Goal: Task Accomplishment & Management: Use online tool/utility

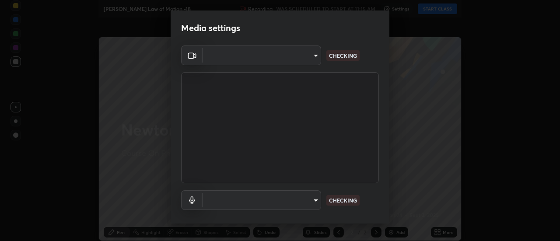
type input "1769541d7db8b910b2b6aaf592df5ff8660c63acaad49df9064175df0c6f581f"
type input "communications"
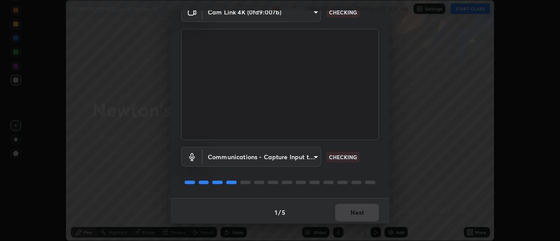
scroll to position [46, 0]
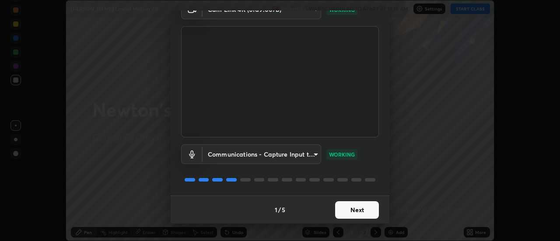
click at [365, 209] on button "Next" at bounding box center [357, 210] width 44 height 18
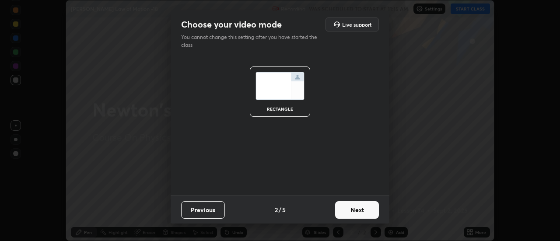
click at [365, 209] on button "Next" at bounding box center [357, 210] width 44 height 18
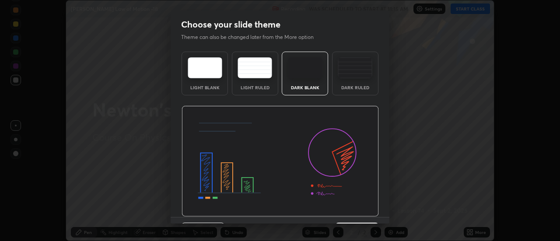
click at [366, 212] on img at bounding box center [280, 161] width 197 height 111
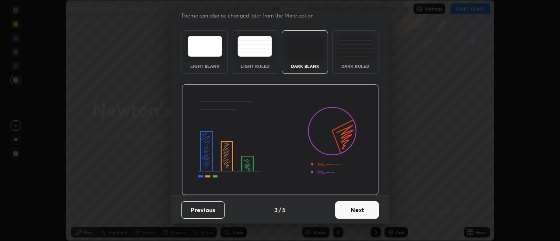
click at [366, 207] on button "Next" at bounding box center [357, 210] width 44 height 18
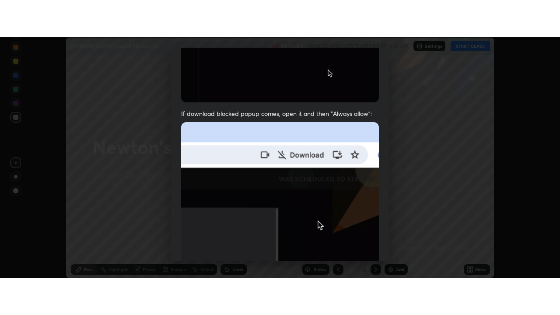
scroll to position [225, 0]
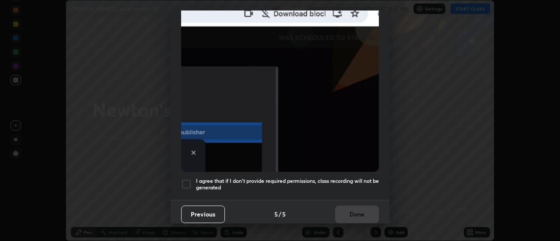
click at [351, 178] on h5 "I agree that if I don't provide required permissions, class recording will not …" at bounding box center [287, 185] width 183 height 14
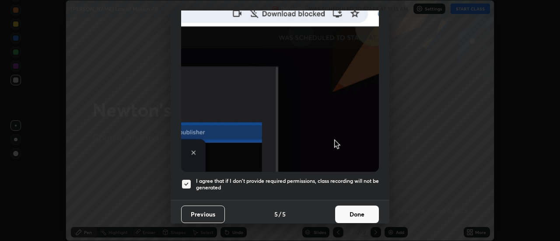
click at [353, 209] on button "Done" at bounding box center [357, 215] width 44 height 18
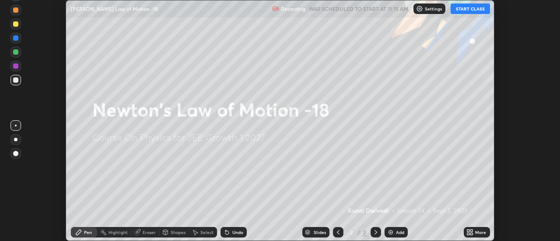
click at [471, 10] on button "START CLASS" at bounding box center [470, 9] width 39 height 11
click at [476, 230] on div "More" at bounding box center [480, 232] width 11 height 4
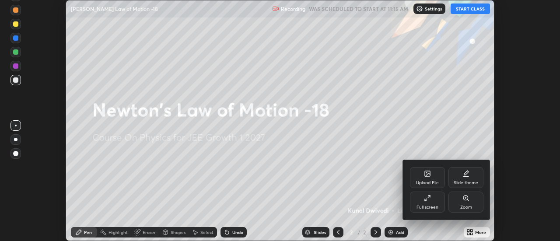
click at [432, 198] on div "Full screen" at bounding box center [427, 202] width 35 height 21
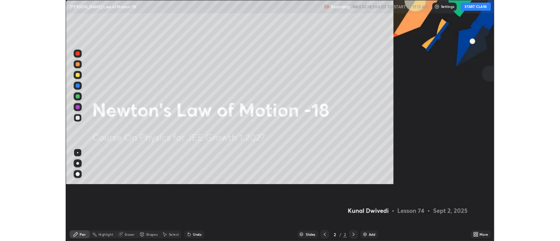
scroll to position [315, 560]
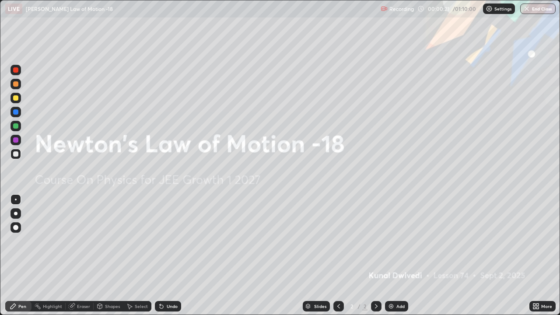
click at [539, 241] on icon at bounding box center [538, 308] width 2 height 2
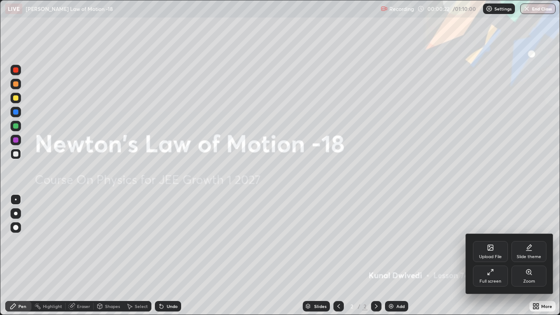
click at [491, 241] on icon at bounding box center [490, 247] width 5 height 5
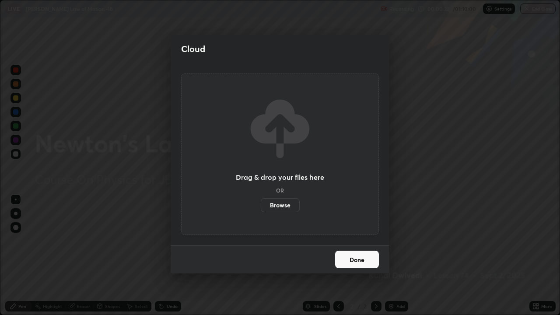
click at [285, 207] on label "Browse" at bounding box center [280, 205] width 39 height 14
click at [261, 207] on input "Browse" at bounding box center [261, 205] width 0 height 14
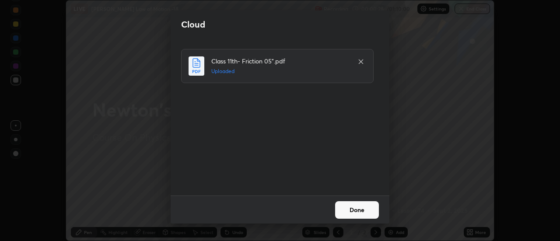
click at [362, 209] on button "Done" at bounding box center [357, 210] width 44 height 18
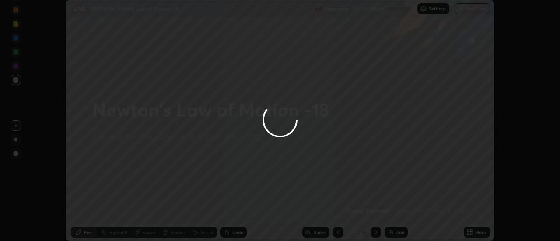
click at [479, 232] on div "More" at bounding box center [480, 232] width 11 height 4
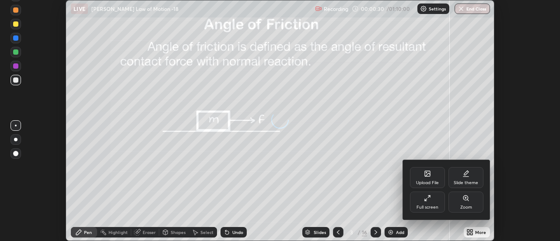
click at [432, 204] on div "Full screen" at bounding box center [427, 202] width 35 height 21
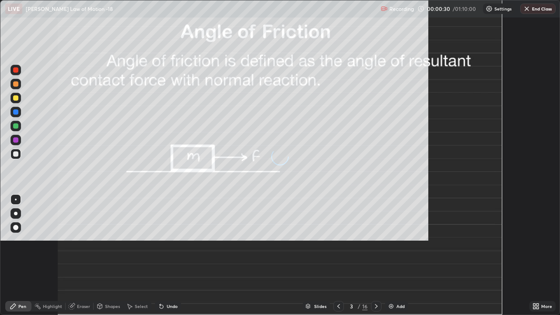
scroll to position [315, 560]
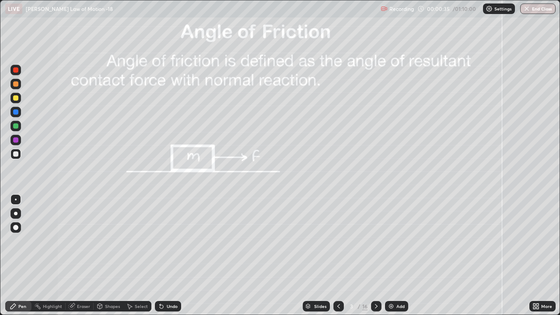
click at [375, 241] on icon at bounding box center [376, 306] width 7 height 7
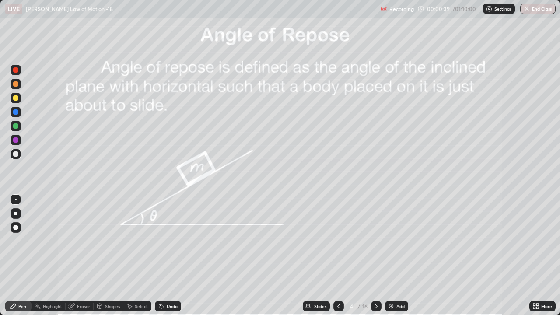
click at [376, 241] on icon at bounding box center [376, 306] width 7 height 7
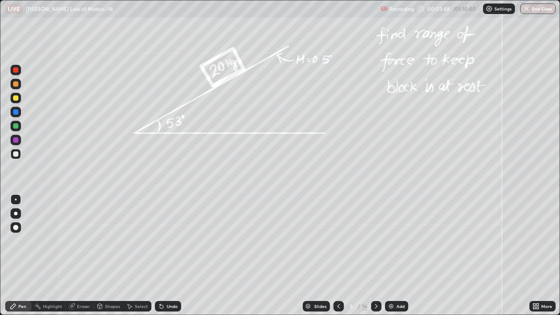
click at [15, 99] on div at bounding box center [15, 97] width 5 height 5
click at [85, 241] on div "Eraser" at bounding box center [83, 306] width 13 height 4
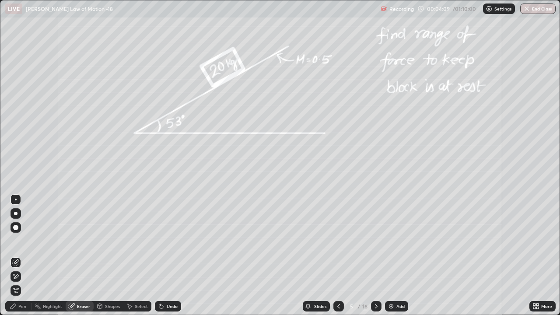
click at [20, 241] on div "Pen" at bounding box center [22, 306] width 8 height 4
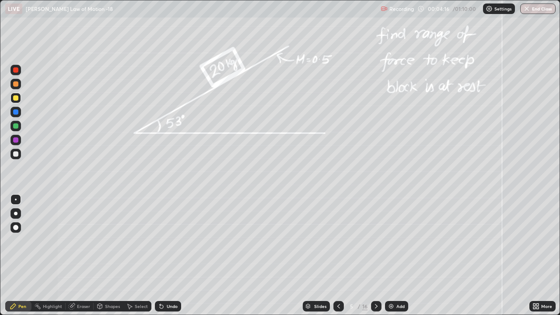
click at [19, 128] on div at bounding box center [16, 126] width 11 height 11
click at [17, 140] on div at bounding box center [15, 139] width 5 height 5
click at [16, 154] on div at bounding box center [15, 153] width 5 height 5
click at [20, 130] on div at bounding box center [16, 126] width 11 height 11
click at [375, 241] on icon at bounding box center [376, 306] width 7 height 7
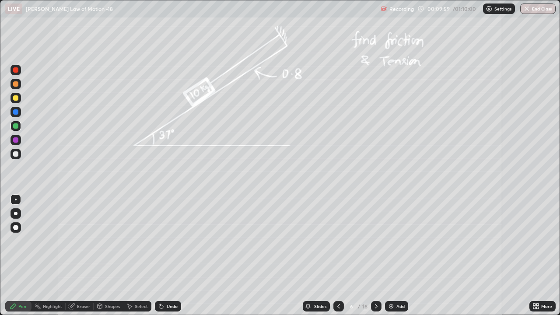
click at [17, 98] on div at bounding box center [15, 97] width 5 height 5
click at [20, 141] on div at bounding box center [16, 140] width 11 height 11
click at [16, 154] on div at bounding box center [15, 153] width 5 height 5
click at [169, 241] on div "Undo" at bounding box center [172, 306] width 11 height 4
click at [169, 241] on div "Undo" at bounding box center [168, 306] width 26 height 11
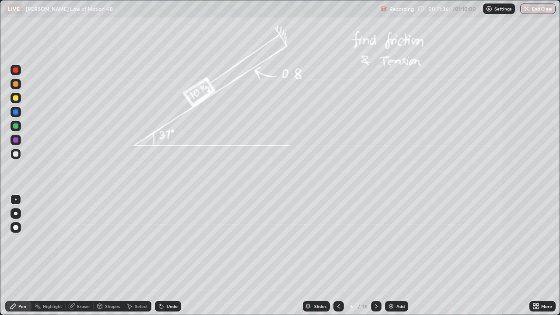
click at [337, 241] on icon at bounding box center [338, 306] width 7 height 7
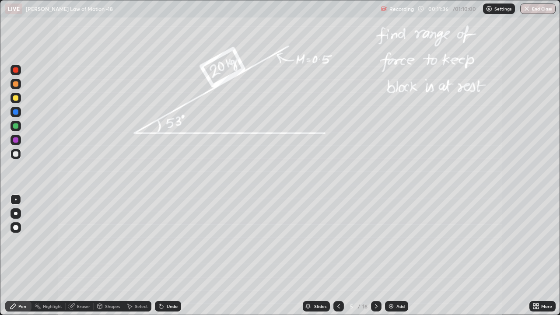
click at [376, 241] on icon at bounding box center [376, 306] width 7 height 7
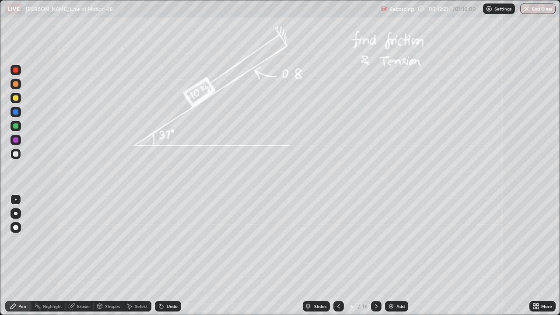
click at [376, 241] on icon at bounding box center [376, 306] width 3 height 4
click at [19, 98] on div at bounding box center [16, 98] width 11 height 11
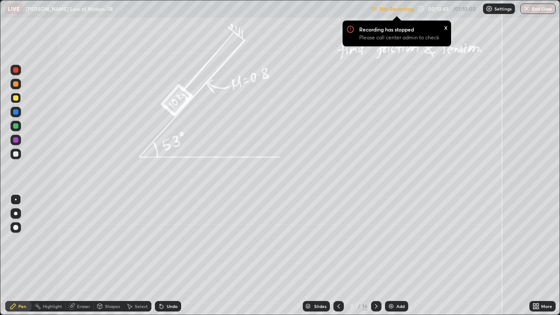
click at [502, 11] on p "Settings" at bounding box center [503, 9] width 17 height 4
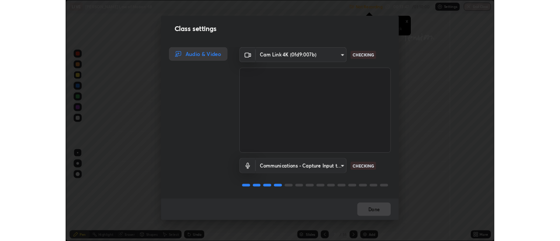
scroll to position [1, 0]
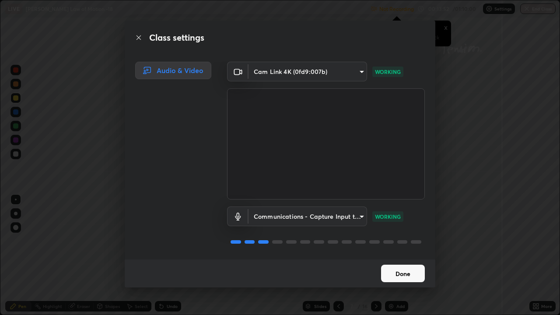
click at [410, 241] on button "Done" at bounding box center [403, 274] width 44 height 18
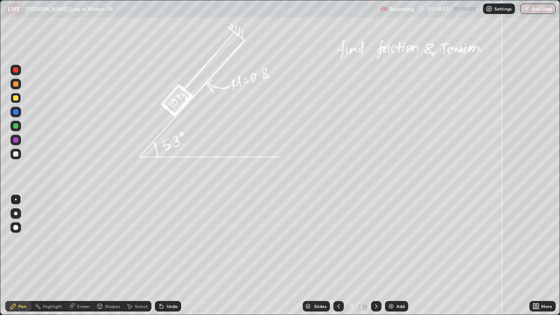
click at [14, 96] on div at bounding box center [15, 97] width 5 height 5
click at [17, 154] on div at bounding box center [15, 153] width 5 height 5
click at [168, 241] on div "Undo" at bounding box center [172, 306] width 11 height 4
click at [166, 241] on div "Undo" at bounding box center [168, 306] width 26 height 11
click at [167, 241] on div "Undo" at bounding box center [172, 306] width 11 height 4
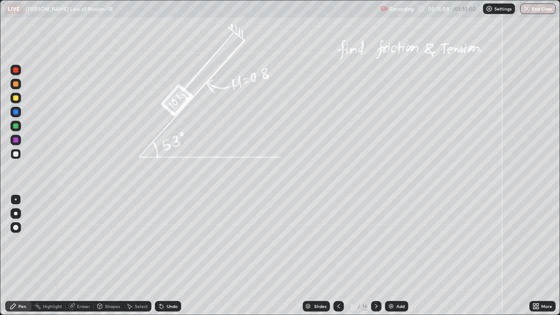
click at [167, 241] on div "Undo" at bounding box center [172, 306] width 11 height 4
click at [375, 241] on icon at bounding box center [376, 306] width 7 height 7
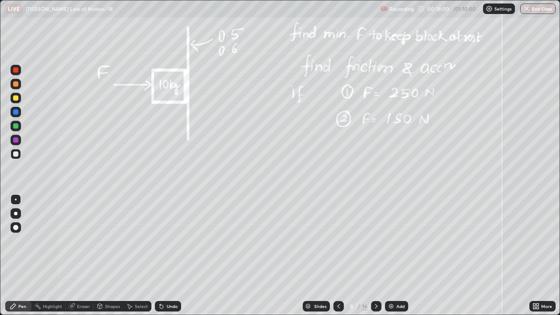
click at [13, 98] on div at bounding box center [15, 97] width 5 height 5
click at [172, 241] on div "Undo" at bounding box center [168, 306] width 26 height 11
click at [172, 241] on div "Undo" at bounding box center [172, 306] width 11 height 4
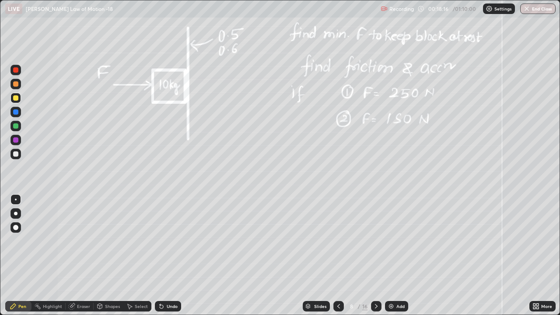
click at [171, 241] on div "Undo" at bounding box center [172, 306] width 11 height 4
click at [133, 241] on div "Select" at bounding box center [137, 306] width 28 height 11
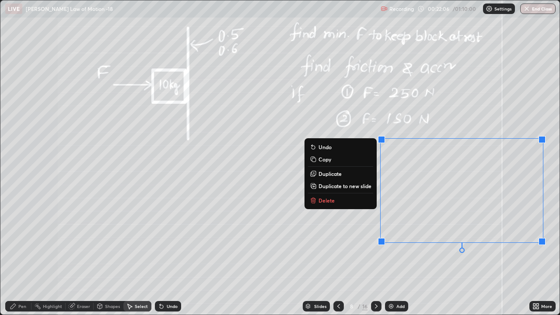
click at [341, 237] on div "0 ° Undo Copy Duplicate Duplicate to new slide Delete" at bounding box center [279, 157] width 559 height 314
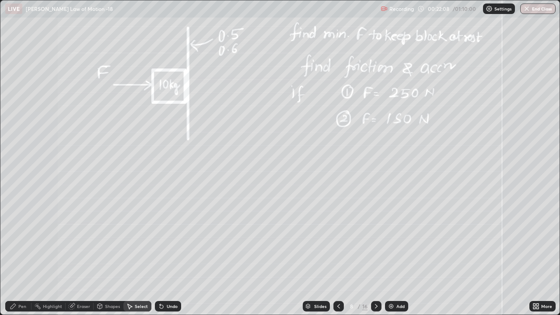
click at [23, 241] on div "Pen" at bounding box center [22, 306] width 8 height 4
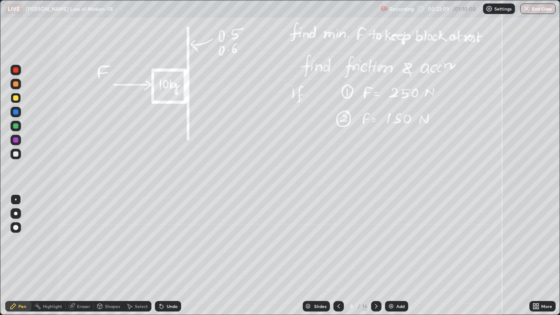
click at [16, 140] on div at bounding box center [15, 139] width 5 height 5
click at [15, 154] on div at bounding box center [15, 153] width 5 height 5
click at [375, 241] on icon at bounding box center [376, 306] width 7 height 7
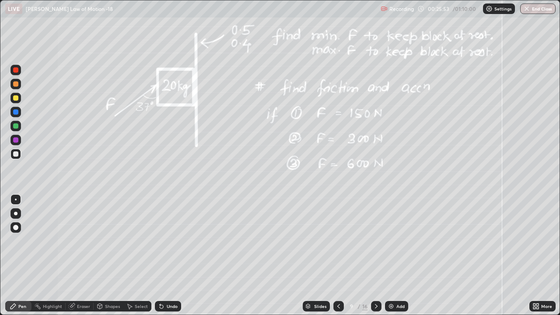
click at [16, 98] on div at bounding box center [15, 97] width 5 height 5
click at [165, 241] on div "Undo" at bounding box center [168, 306] width 26 height 11
click at [17, 139] on div at bounding box center [15, 139] width 5 height 5
click at [11, 154] on div at bounding box center [16, 154] width 11 height 11
click at [83, 241] on div "Eraser" at bounding box center [83, 306] width 13 height 4
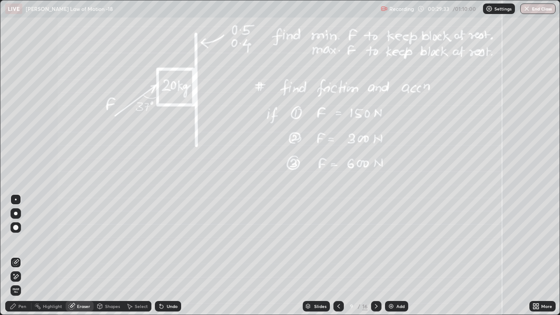
click at [24, 241] on div "Pen" at bounding box center [18, 306] width 26 height 11
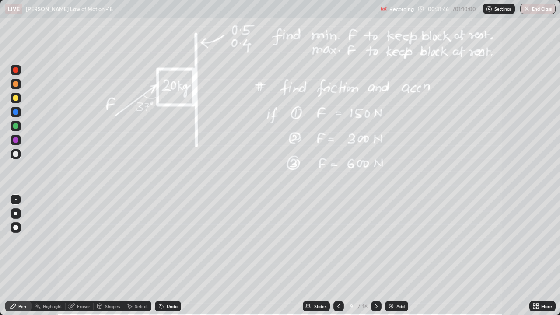
click at [144, 241] on div "Select" at bounding box center [141, 306] width 13 height 4
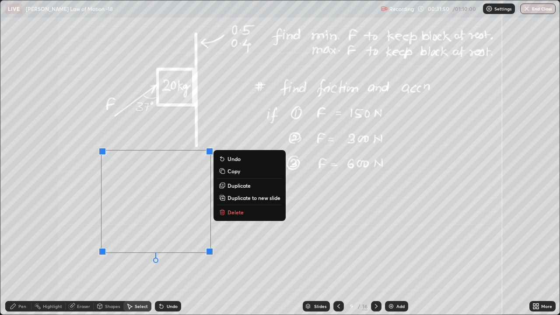
click at [232, 171] on p "Copy" at bounding box center [234, 171] width 13 height 7
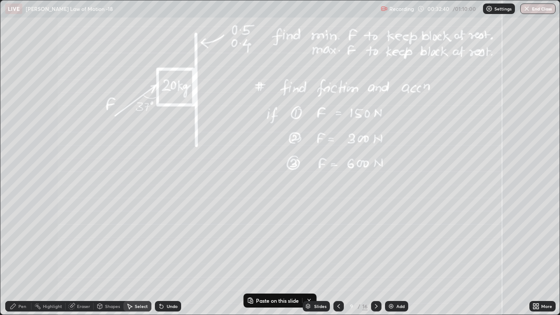
click at [397, 241] on div "Add" at bounding box center [401, 306] width 8 height 4
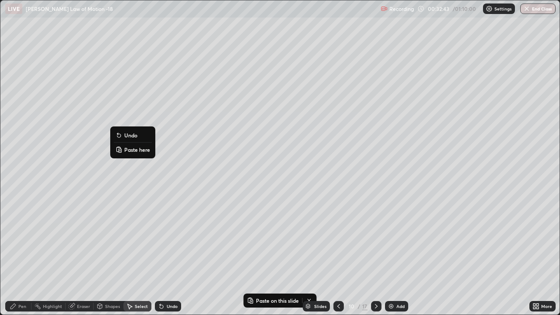
click at [130, 149] on p "Paste here" at bounding box center [137, 149] width 26 height 7
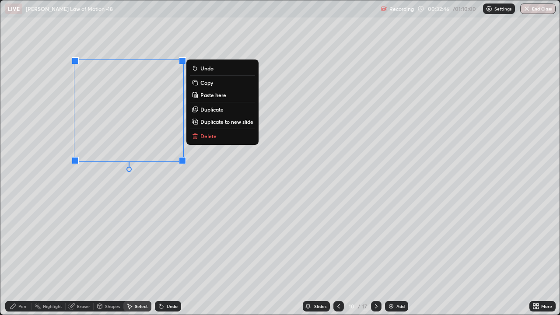
click at [19, 241] on div "Pen" at bounding box center [22, 306] width 8 height 4
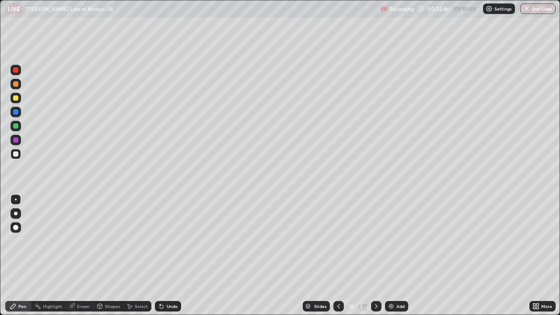
click at [80, 241] on div "Eraser" at bounding box center [83, 306] width 13 height 4
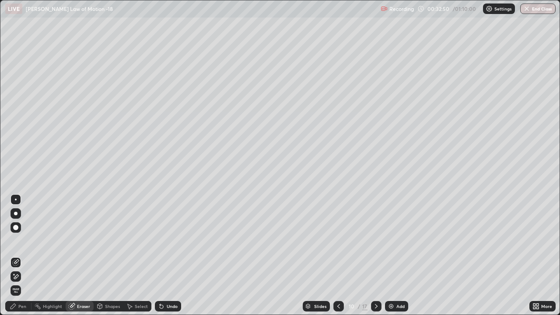
click at [12, 241] on icon at bounding box center [13, 306] width 7 height 7
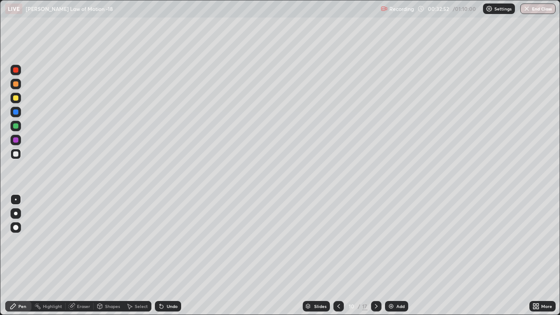
click at [14, 140] on div at bounding box center [15, 139] width 5 height 5
click at [17, 126] on div at bounding box center [15, 125] width 5 height 5
click at [338, 241] on icon at bounding box center [338, 306] width 7 height 7
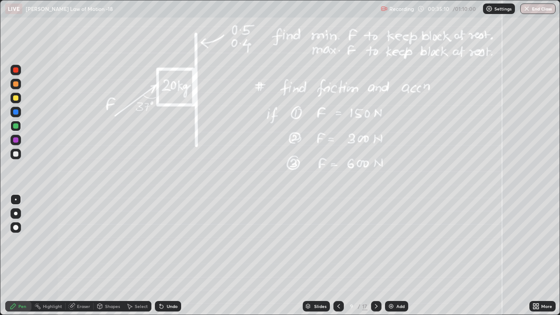
click at [338, 241] on icon at bounding box center [338, 306] width 7 height 7
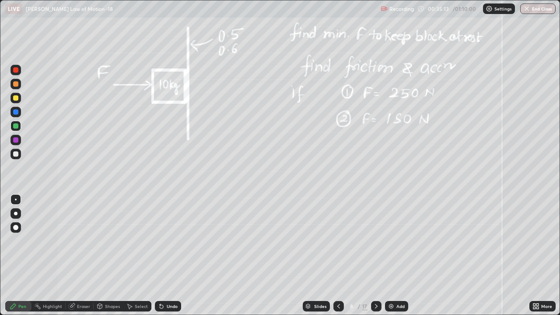
click at [376, 241] on icon at bounding box center [376, 306] width 7 height 7
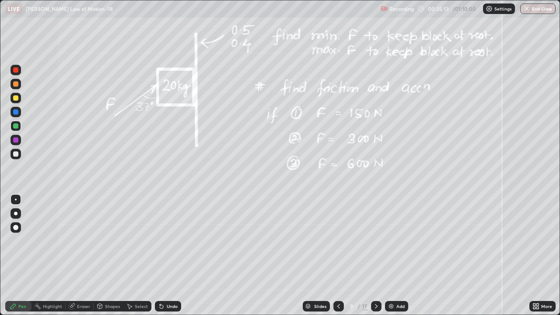
click at [376, 241] on icon at bounding box center [376, 306] width 7 height 7
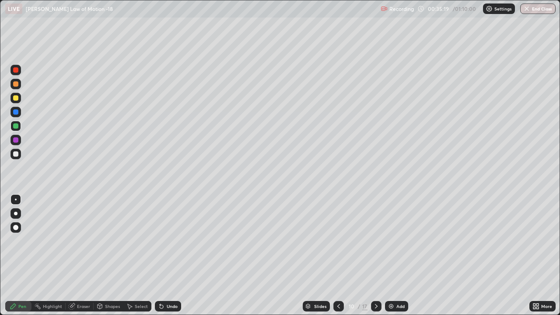
click at [16, 156] on div at bounding box center [15, 153] width 5 height 5
click at [17, 100] on div at bounding box center [15, 97] width 5 height 5
click at [338, 241] on icon at bounding box center [338, 306] width 7 height 7
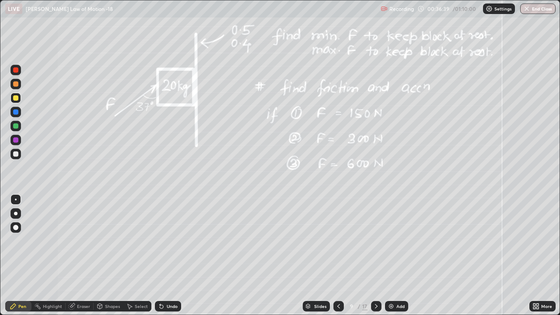
click at [376, 241] on div at bounding box center [376, 307] width 11 height 18
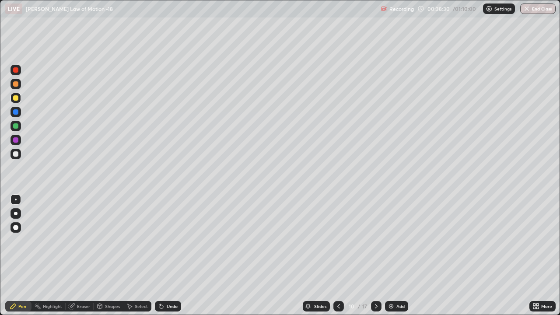
click at [402, 241] on div "Add" at bounding box center [401, 306] width 8 height 4
click at [16, 140] on div at bounding box center [15, 139] width 5 height 5
click at [18, 154] on div at bounding box center [15, 153] width 5 height 5
click at [14, 100] on div at bounding box center [15, 97] width 5 height 5
click at [17, 142] on div at bounding box center [15, 139] width 5 height 5
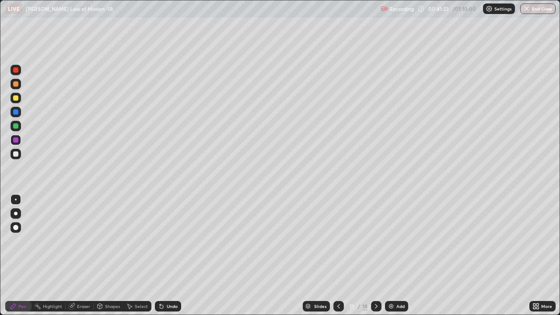
click at [20, 154] on div at bounding box center [16, 154] width 11 height 11
click at [175, 241] on div "Undo" at bounding box center [172, 306] width 11 height 4
click at [380, 241] on div at bounding box center [376, 306] width 11 height 11
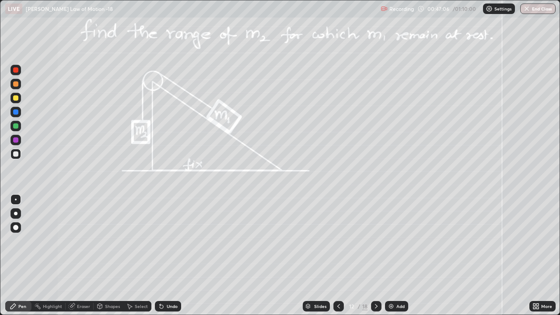
click at [14, 127] on div at bounding box center [15, 125] width 5 height 5
click at [15, 96] on div at bounding box center [15, 97] width 5 height 5
click at [14, 140] on div at bounding box center [15, 139] width 5 height 5
click at [16, 155] on div at bounding box center [15, 153] width 5 height 5
click at [380, 241] on div at bounding box center [376, 306] width 11 height 11
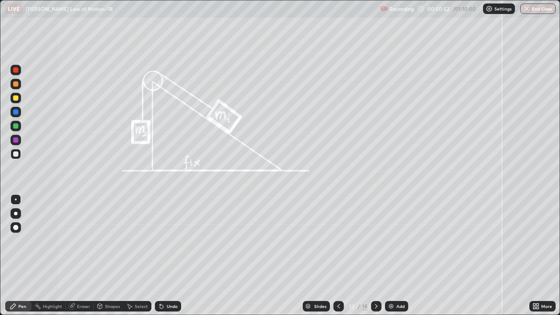
click at [15, 140] on div at bounding box center [15, 139] width 5 height 5
click at [16, 99] on div at bounding box center [15, 97] width 5 height 5
click at [15, 154] on div at bounding box center [15, 153] width 5 height 5
click at [376, 241] on icon at bounding box center [376, 306] width 7 height 7
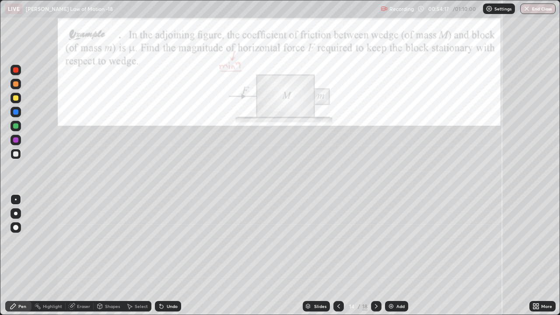
click at [14, 112] on div at bounding box center [15, 111] width 5 height 5
click at [16, 98] on div at bounding box center [15, 97] width 5 height 5
click at [14, 140] on div at bounding box center [15, 139] width 5 height 5
click at [168, 241] on div "Undo" at bounding box center [172, 306] width 11 height 4
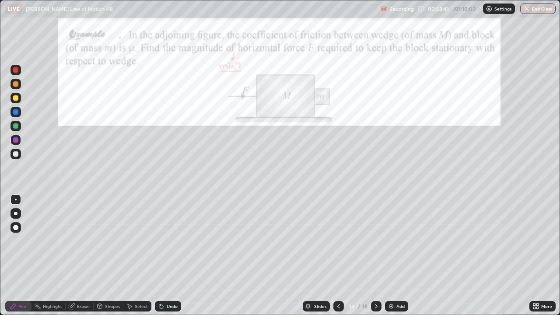
click at [18, 156] on div at bounding box center [16, 154] width 11 height 11
click at [164, 241] on div "Undo" at bounding box center [168, 306] width 26 height 11
click at [165, 241] on div "Undo" at bounding box center [168, 306] width 26 height 11
click at [175, 241] on div "Undo" at bounding box center [172, 306] width 11 height 4
click at [376, 241] on icon at bounding box center [376, 306] width 7 height 7
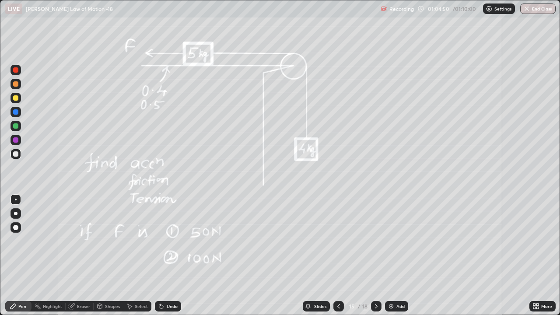
click at [16, 154] on div at bounding box center [15, 153] width 5 height 5
click at [19, 97] on div at bounding box center [16, 98] width 11 height 11
click at [18, 140] on div at bounding box center [15, 139] width 5 height 5
click at [18, 154] on div at bounding box center [15, 153] width 5 height 5
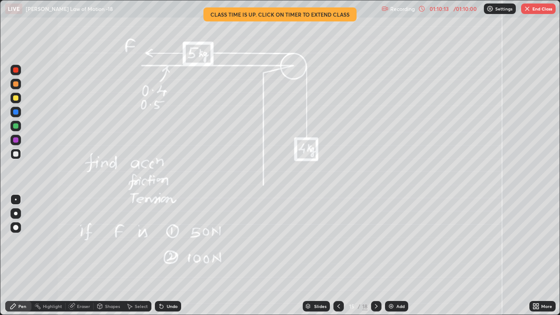
click at [535, 12] on button "End Class" at bounding box center [538, 9] width 35 height 11
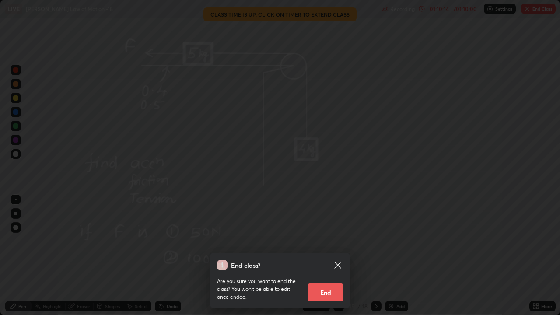
click at [334, 241] on button "End" at bounding box center [325, 293] width 35 height 18
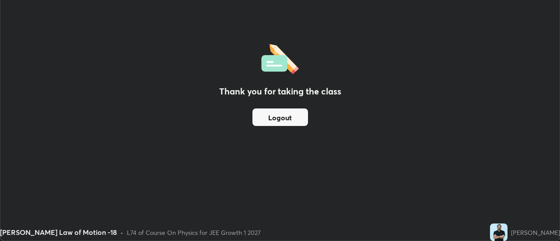
scroll to position [43526, 43207]
